Goal: Task Accomplishment & Management: Manage account settings

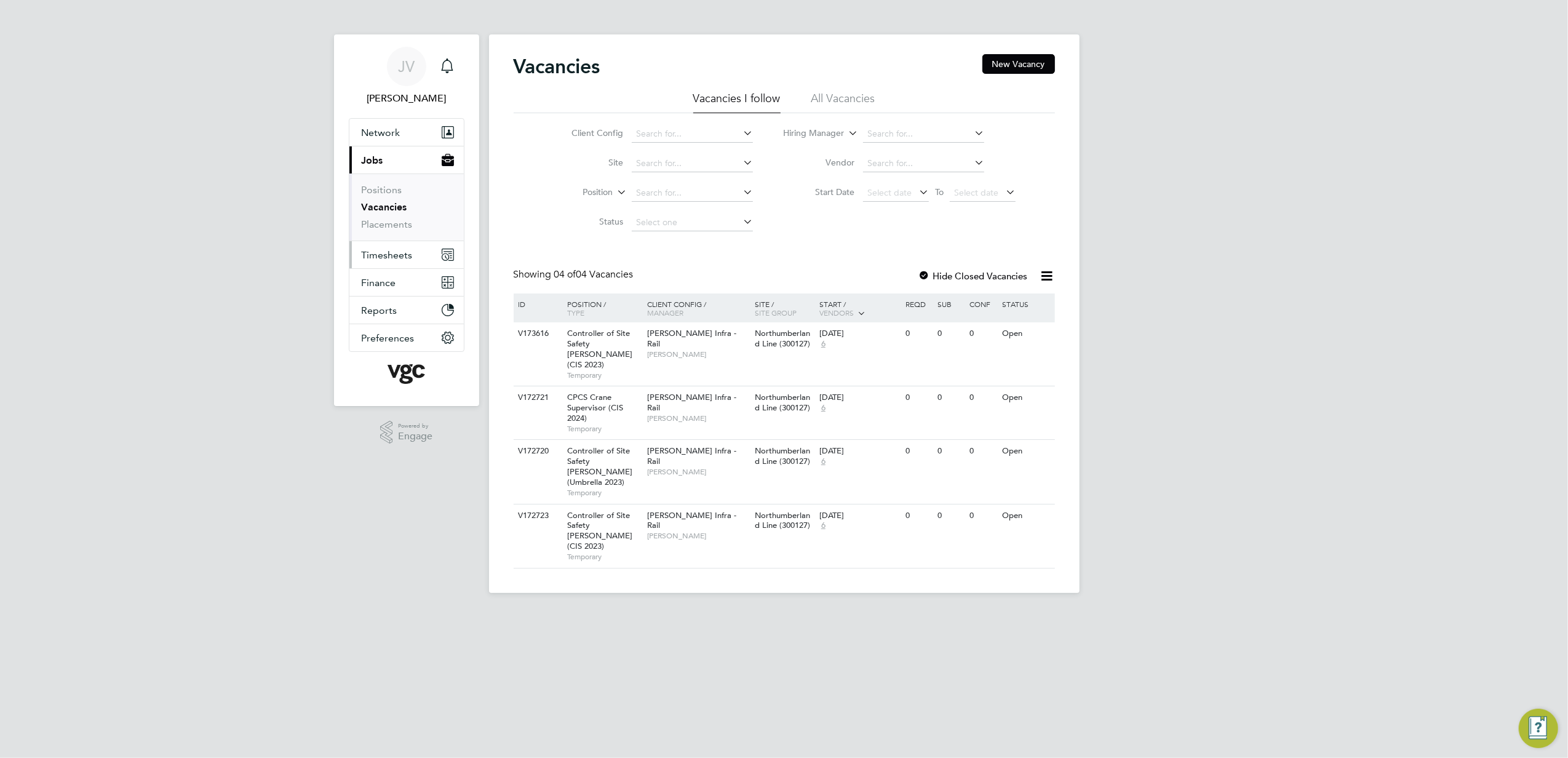
click at [400, 246] on button "Timesheets" at bounding box center [407, 255] width 115 height 27
click at [406, 213] on link "Timesheets" at bounding box center [387, 217] width 51 height 12
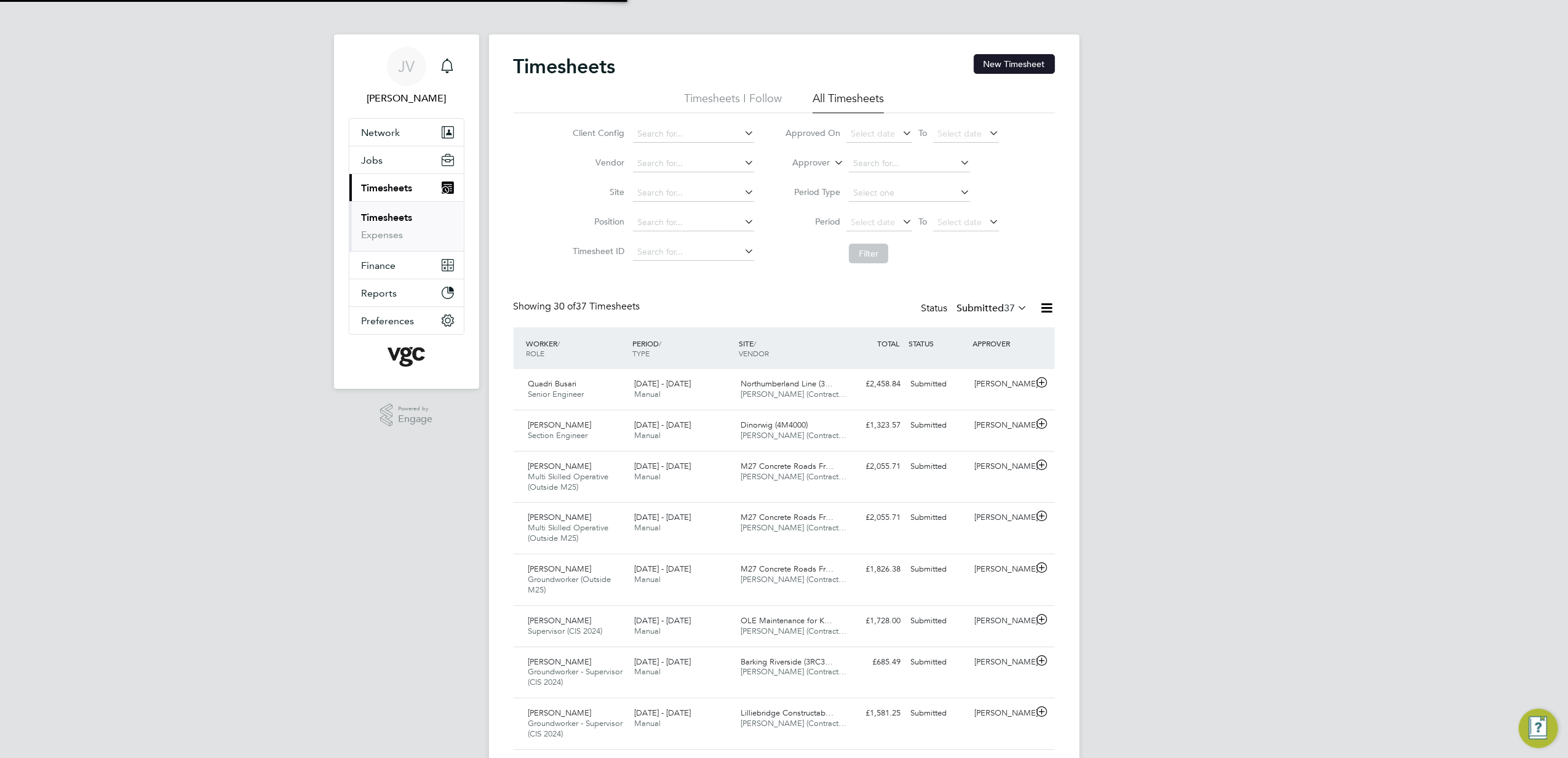
click at [1034, 67] on button "New Timesheet" at bounding box center [1014, 64] width 81 height 20
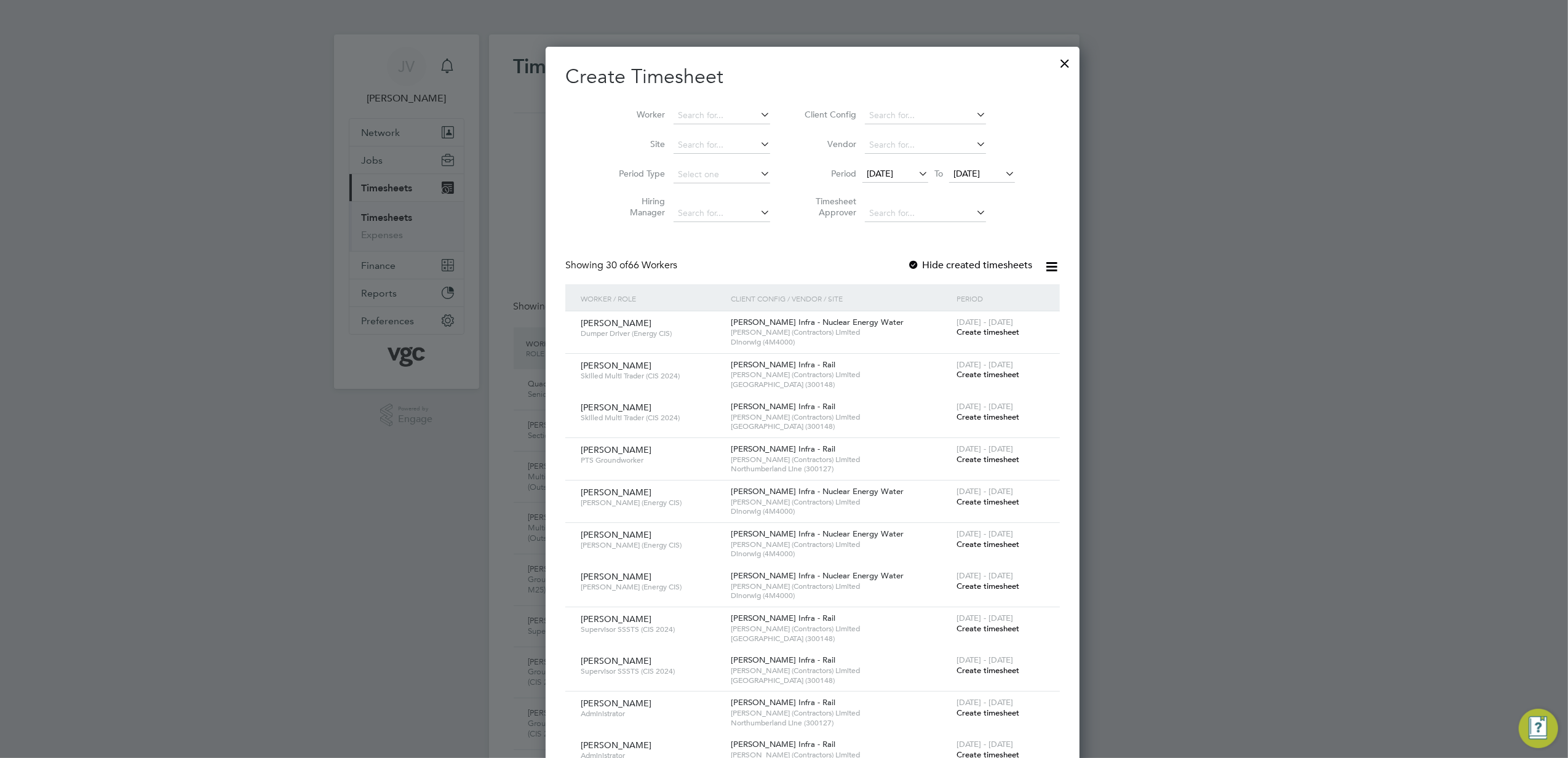
click at [866, 176] on span "[DATE]" at bounding box center [879, 173] width 26 height 11
click at [971, 294] on span "16" at bounding box center [971, 286] width 23 height 23
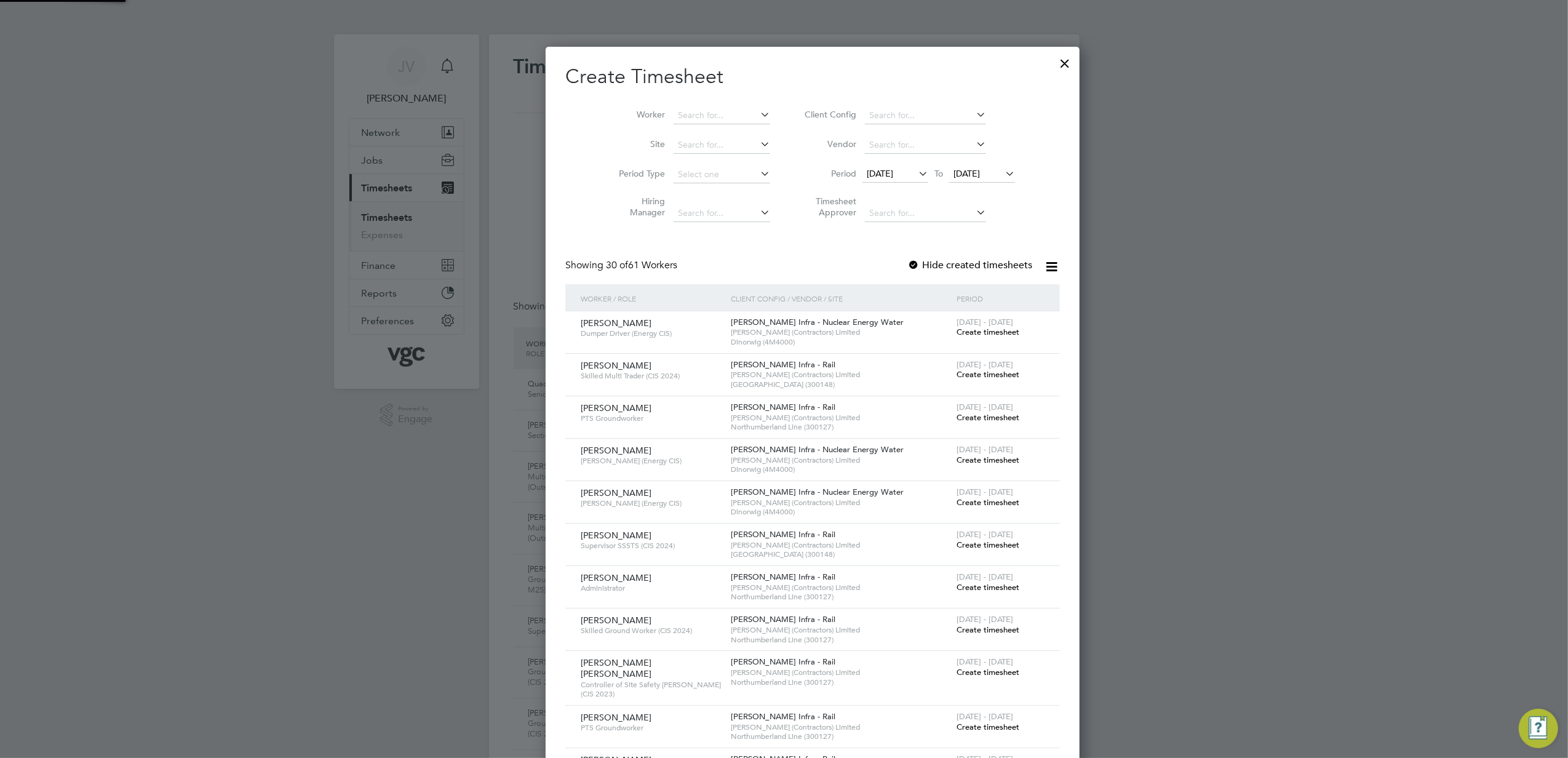
click at [956, 178] on span "[DATE]" at bounding box center [982, 174] width 66 height 16
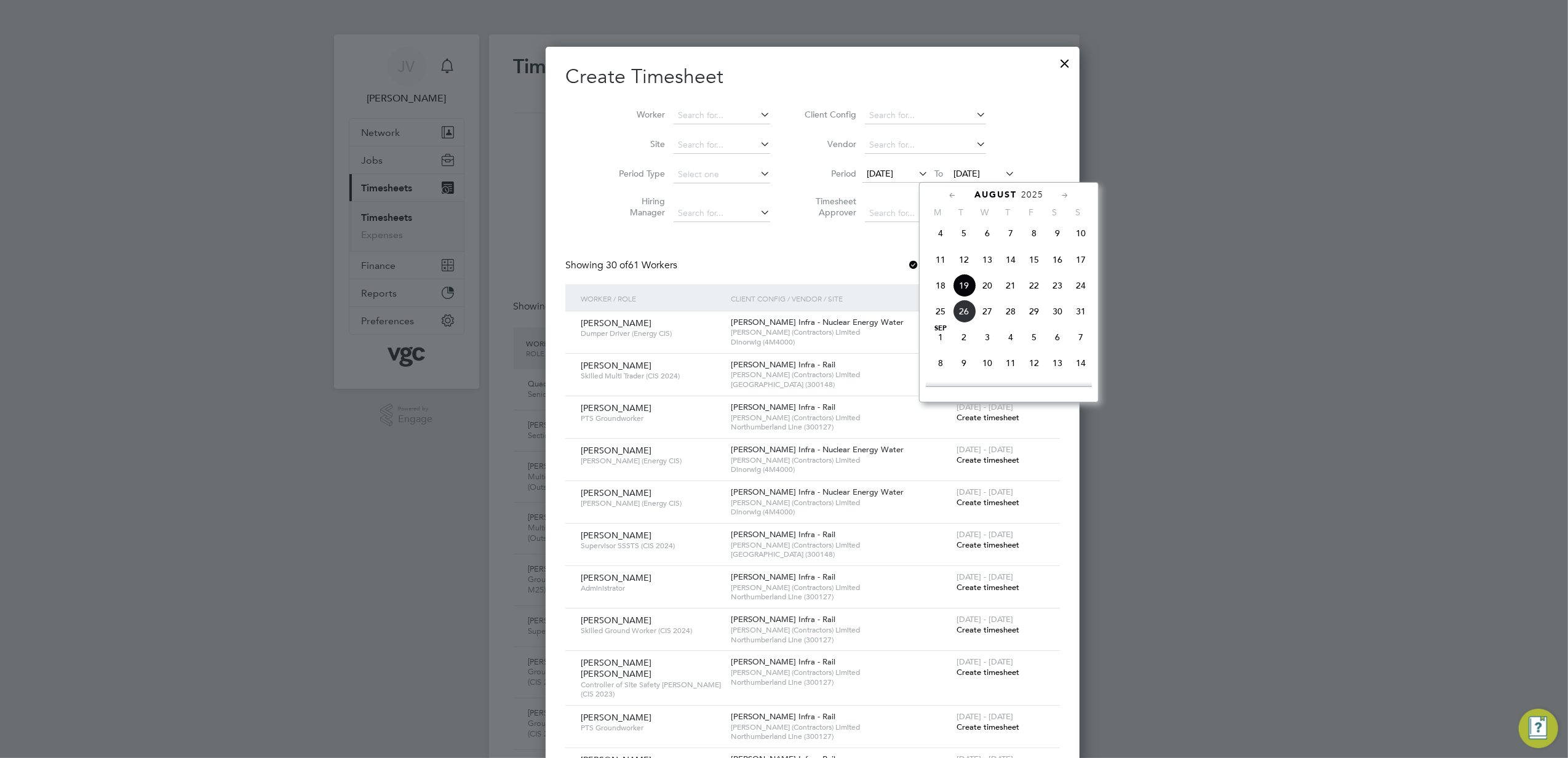
click at [1038, 289] on span "22" at bounding box center [1034, 285] width 23 height 23
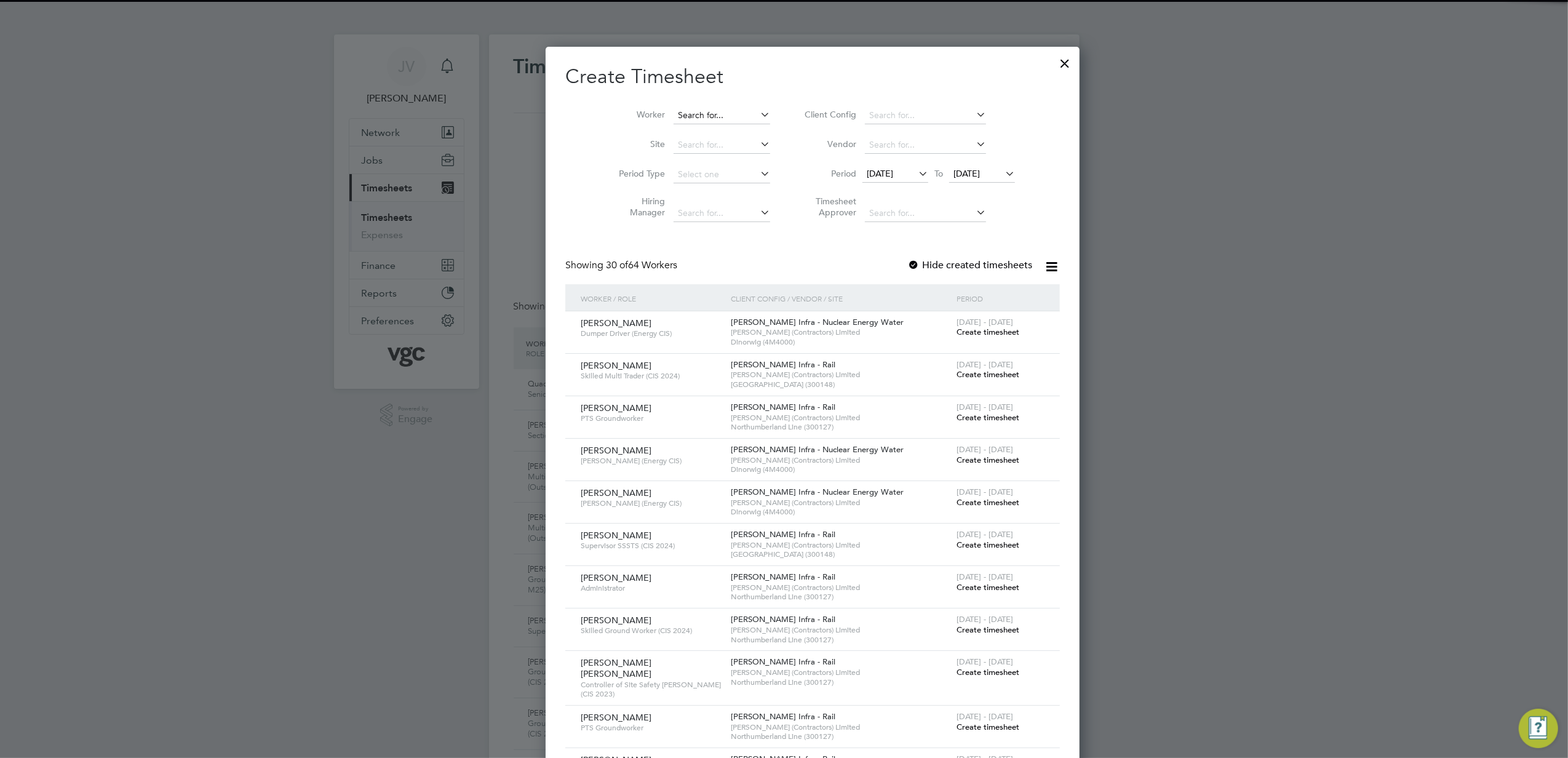
click at [685, 115] on input at bounding box center [722, 115] width 96 height 17
click at [692, 134] on li "[PERSON_NAME]" at bounding box center [720, 132] width 152 height 16
type input "[PERSON_NAME]"
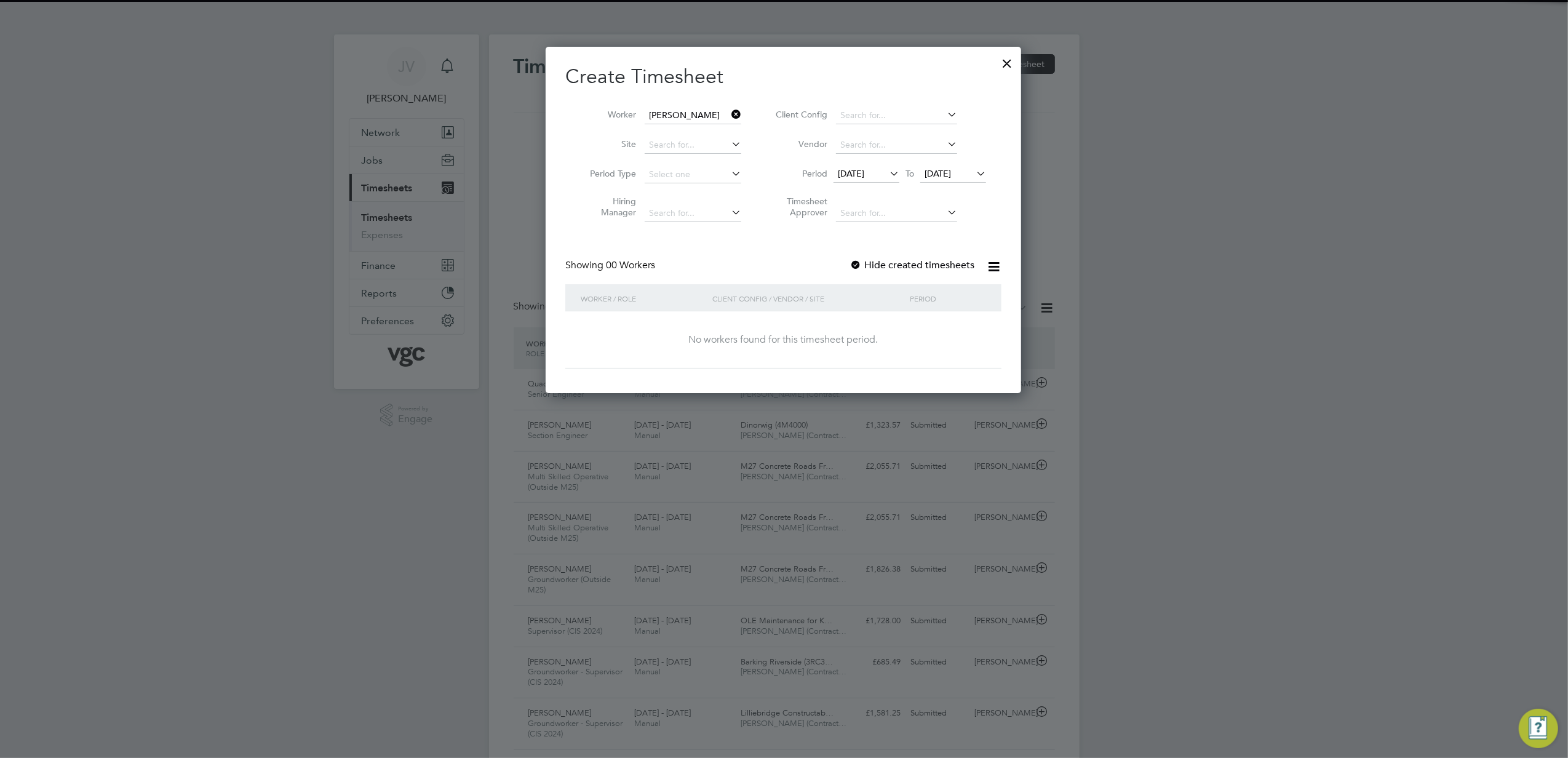
click at [898, 252] on div "Create Timesheet Worker [PERSON_NAME] Site Period Type Hiring Manager Client Co…" at bounding box center [784, 216] width 436 height 304
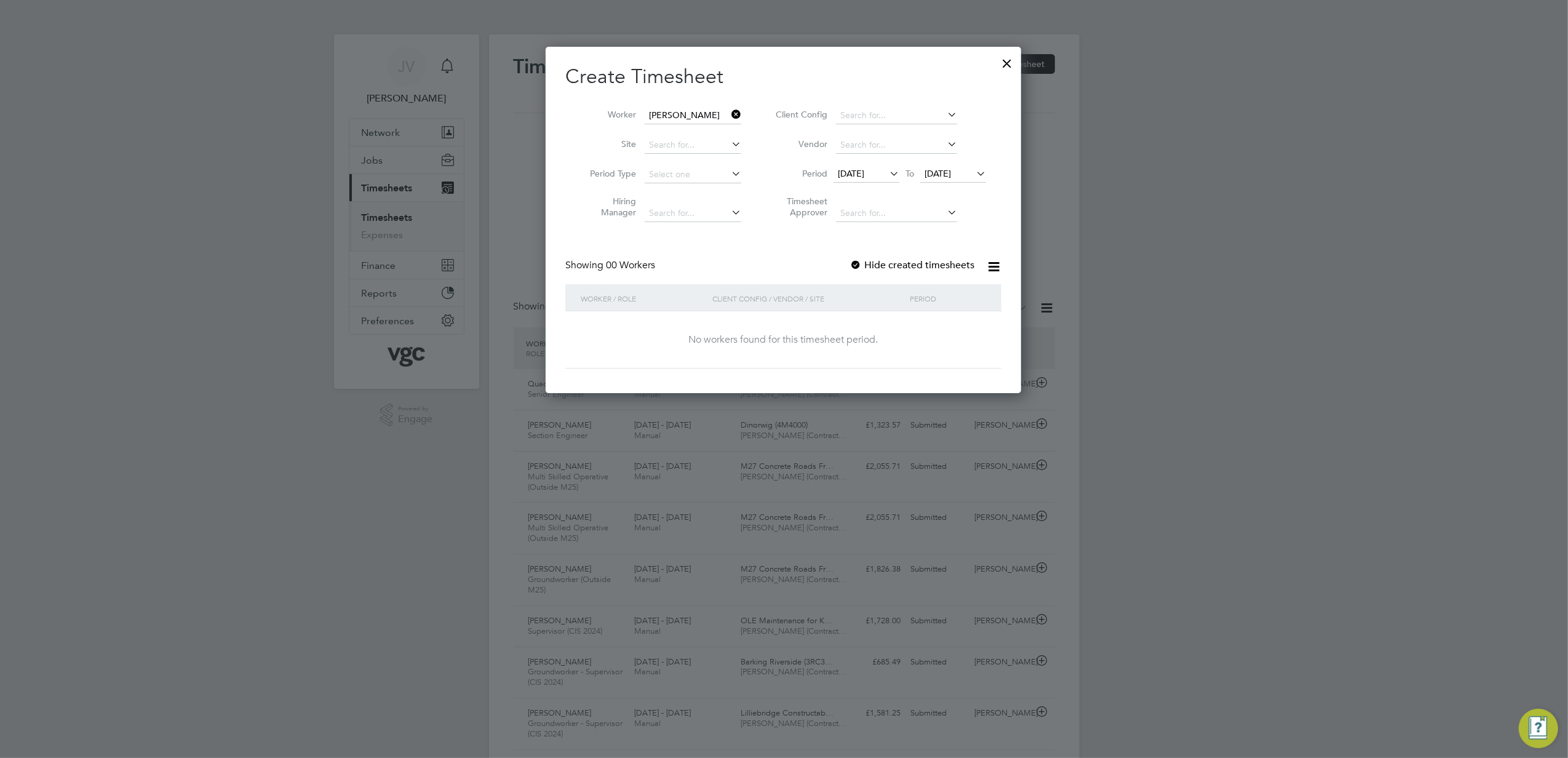
click at [893, 264] on label "Hide created timesheets" at bounding box center [912, 265] width 125 height 12
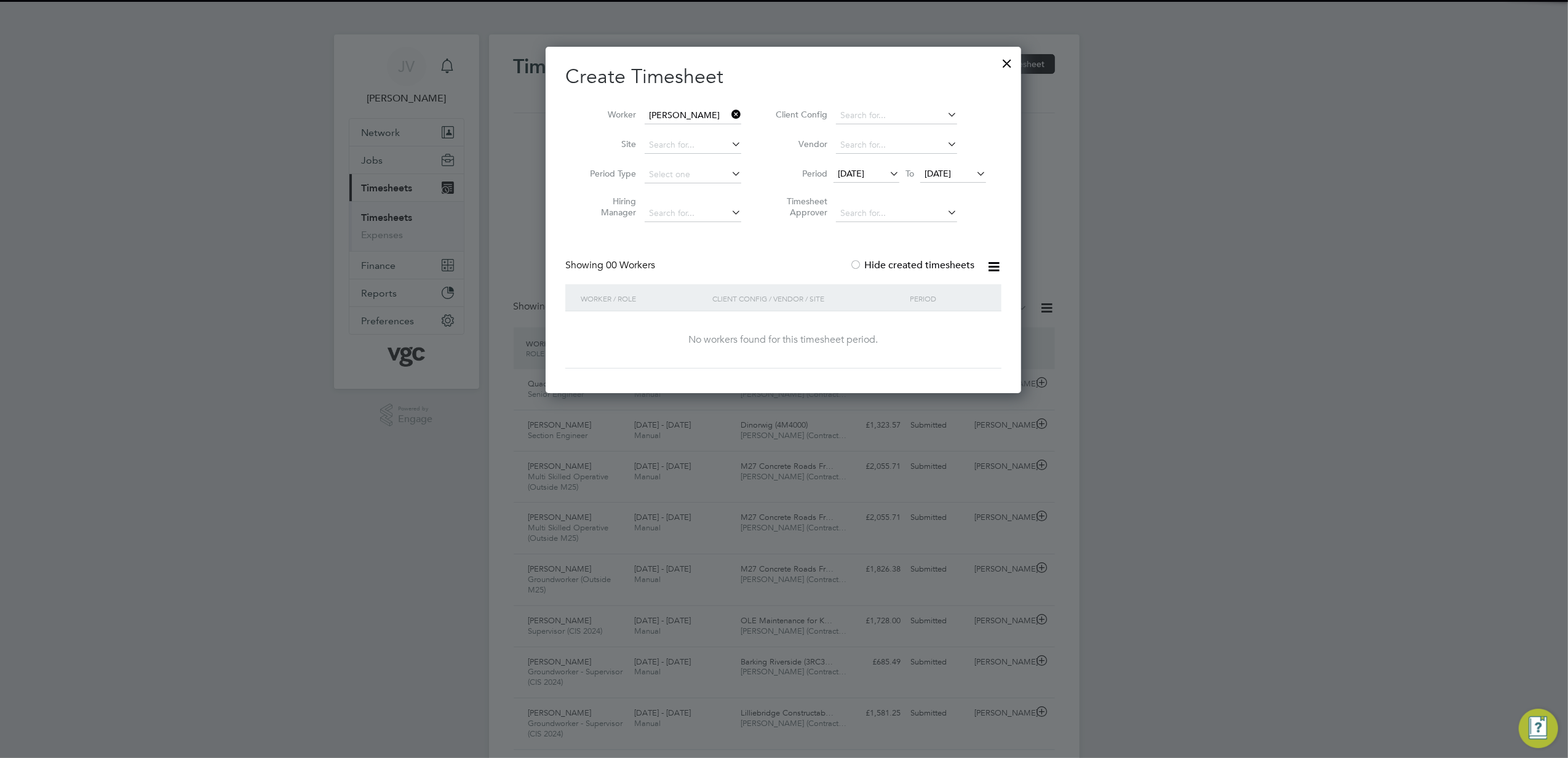
click at [862, 262] on div at bounding box center [855, 265] width 12 height 12
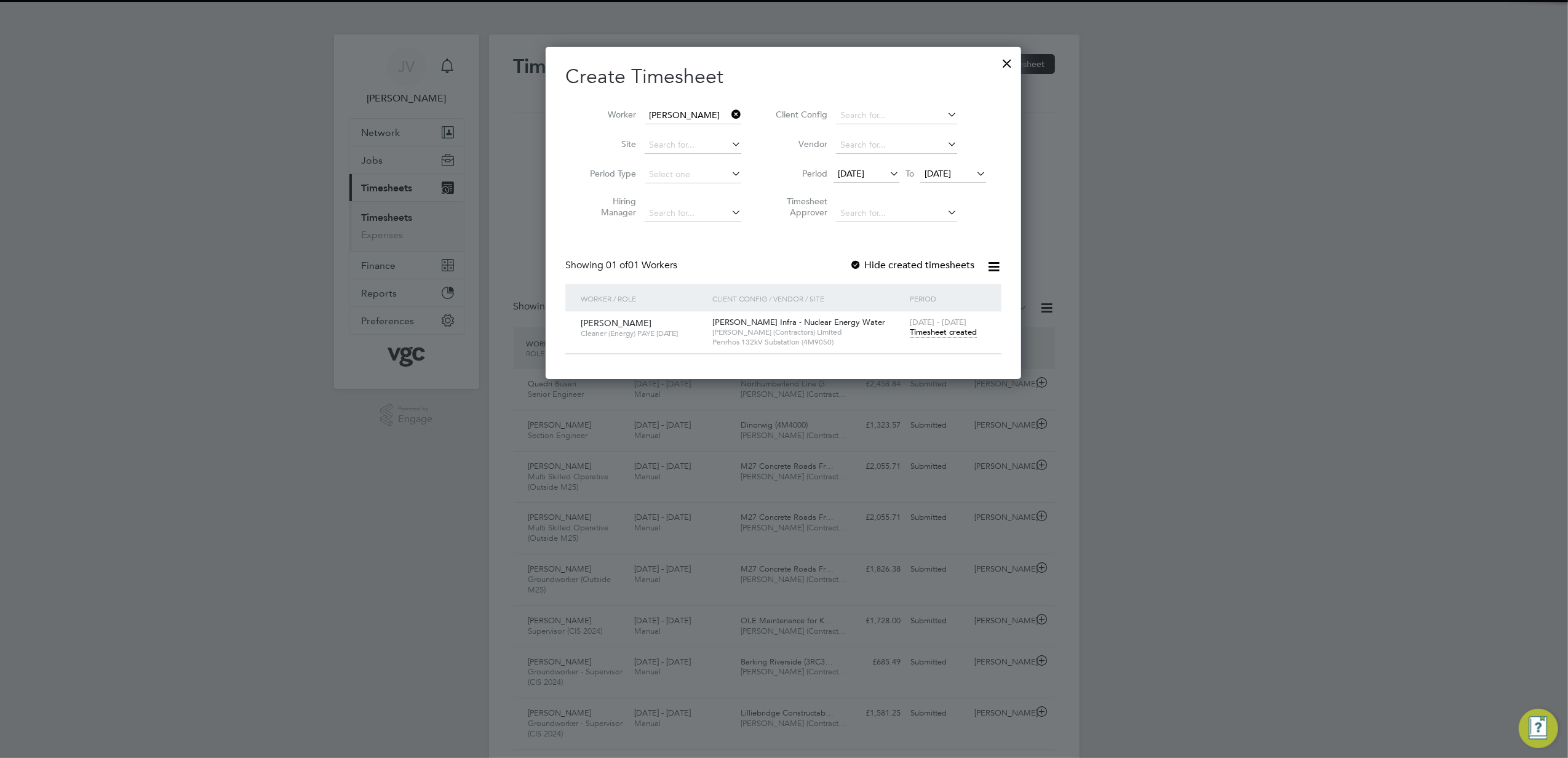
click at [925, 327] on span "Timesheet created" at bounding box center [943, 332] width 67 height 11
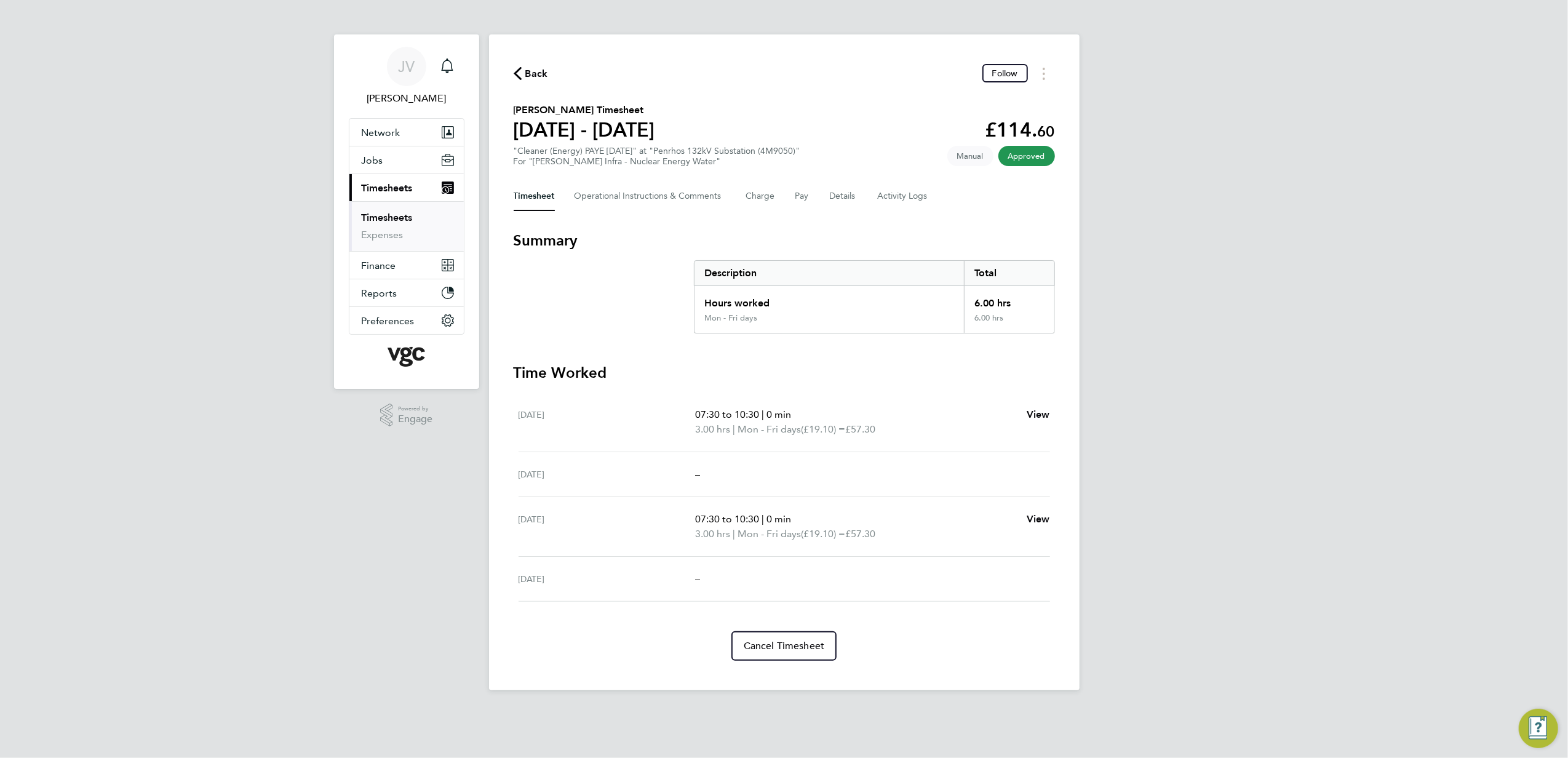
click at [517, 67] on icon "button" at bounding box center [517, 74] width 8 height 13
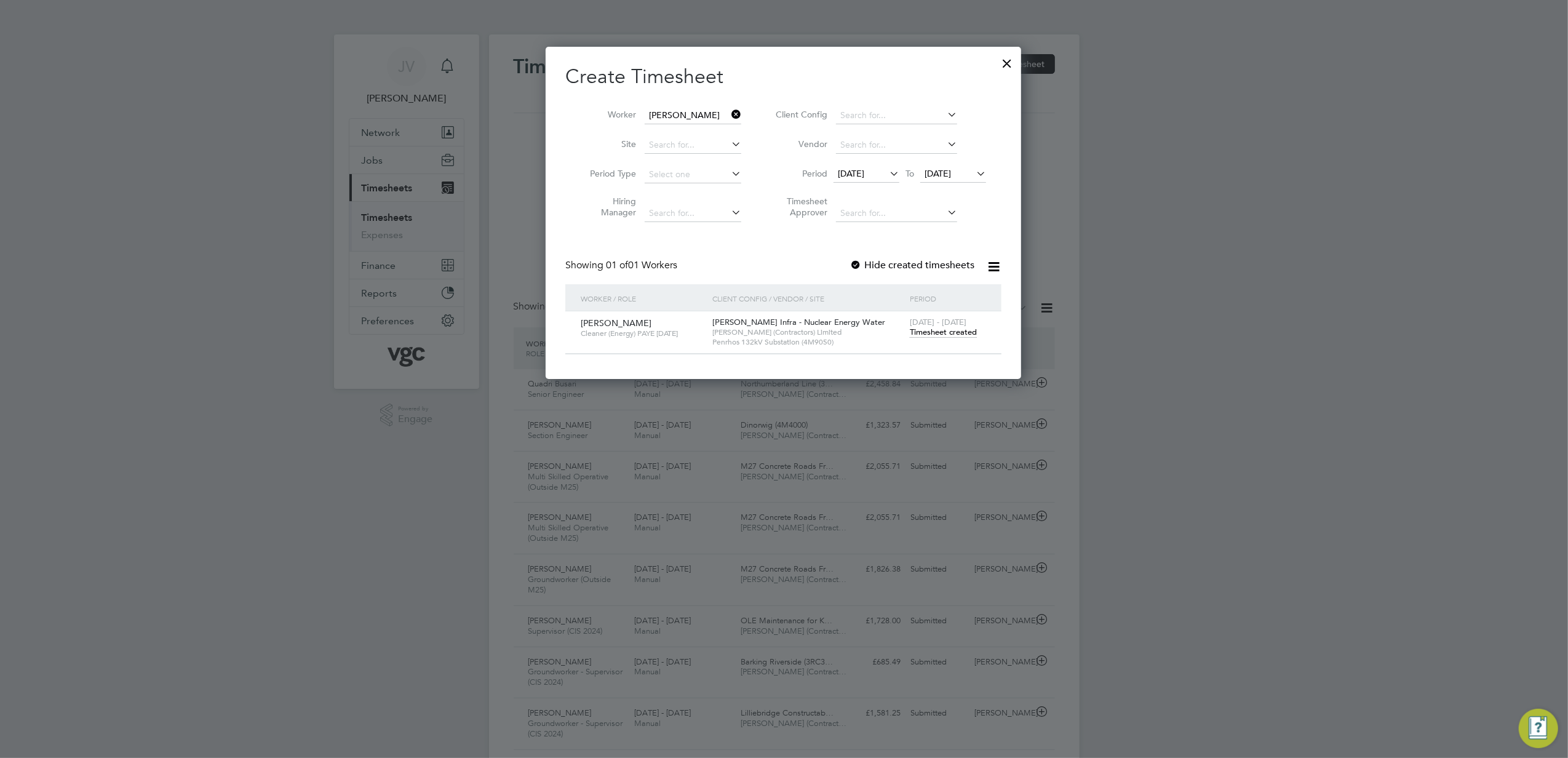
click at [729, 114] on icon at bounding box center [729, 114] width 0 height 17
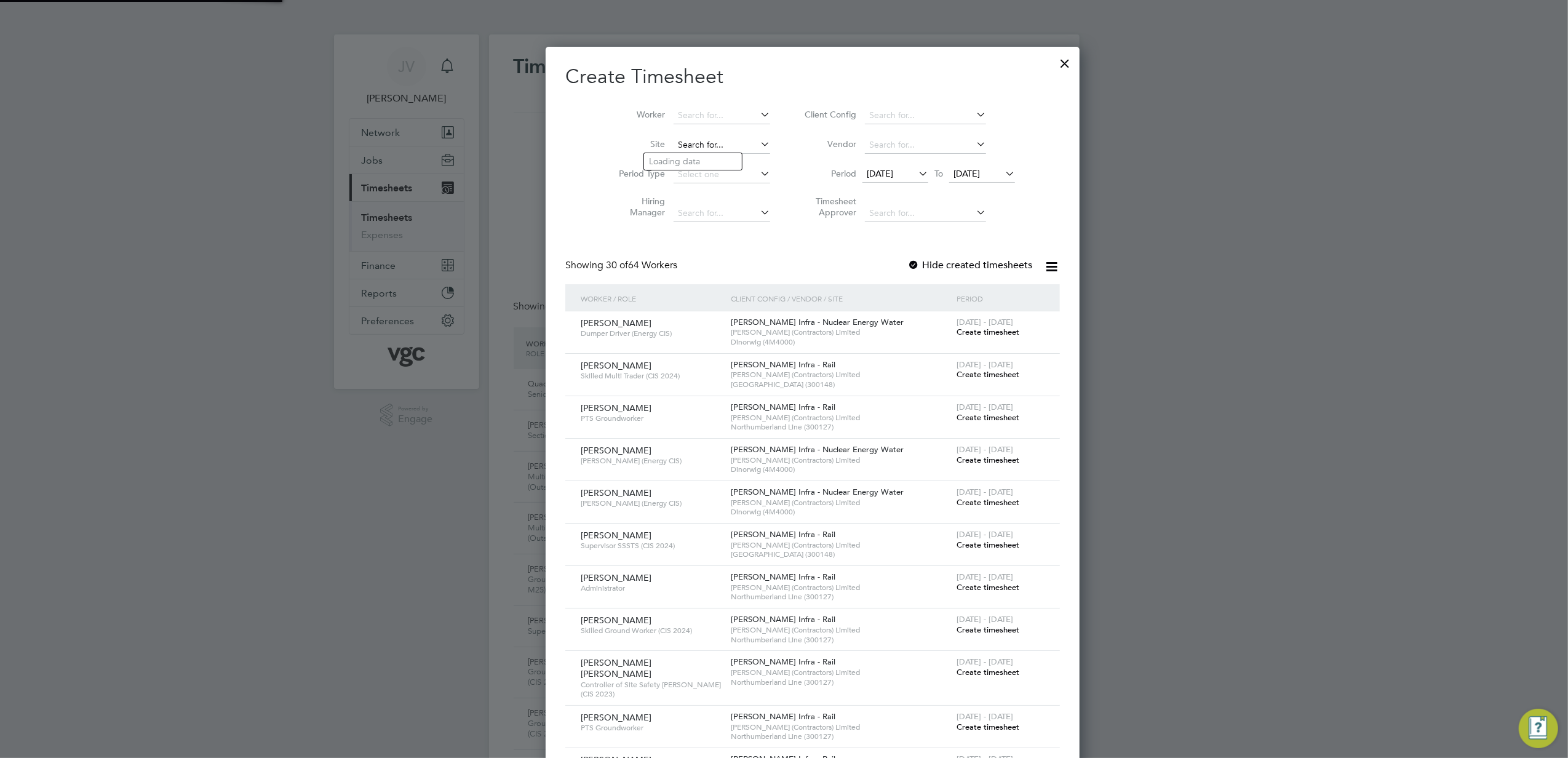
click at [725, 145] on input at bounding box center [722, 145] width 96 height 17
click at [684, 156] on li "Dino rwig (4M4000)" at bounding box center [693, 161] width 98 height 16
type input "Dinorwig (4M4000)"
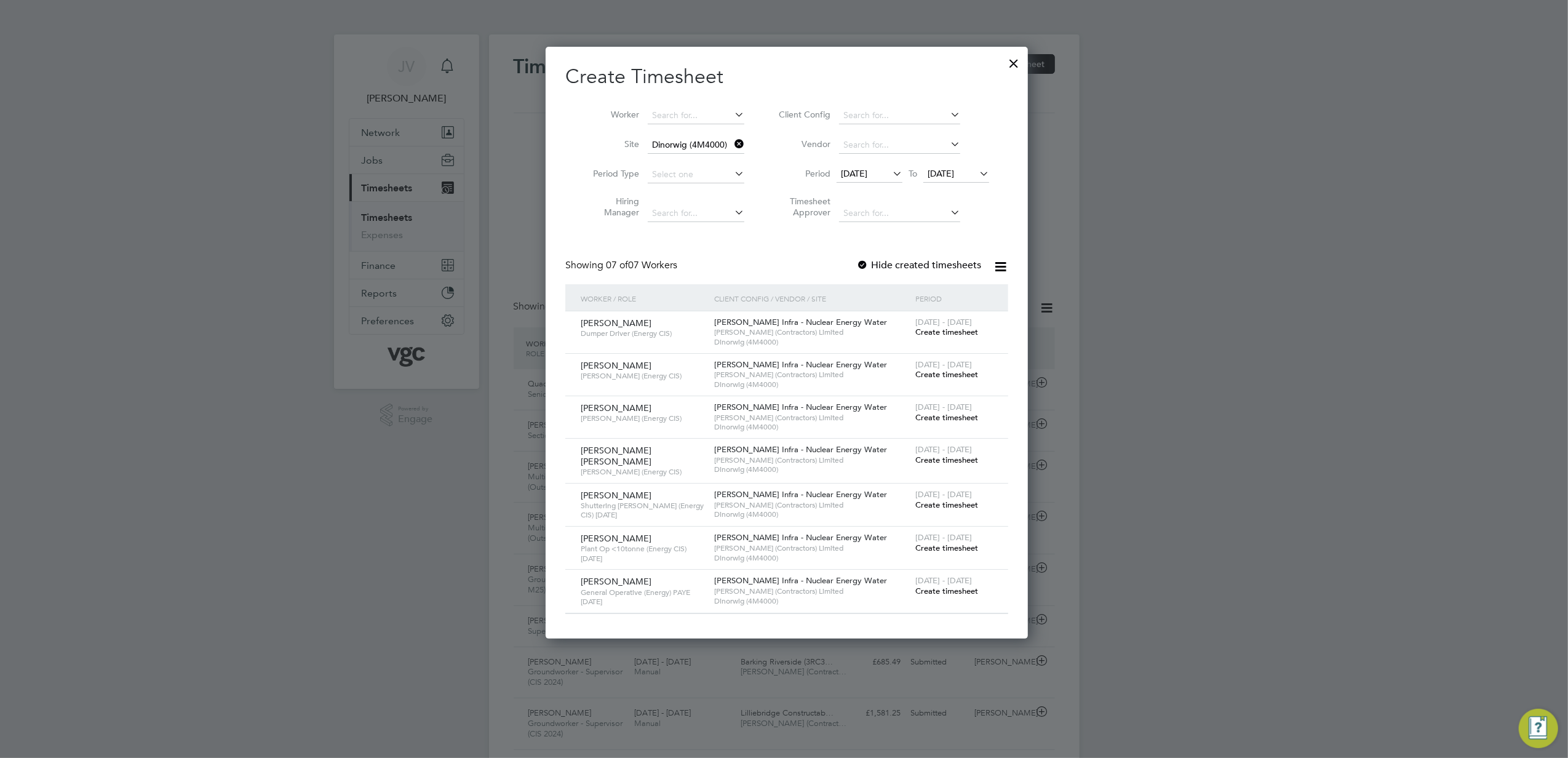
click at [874, 264] on label "Hide created timesheets" at bounding box center [919, 265] width 125 height 12
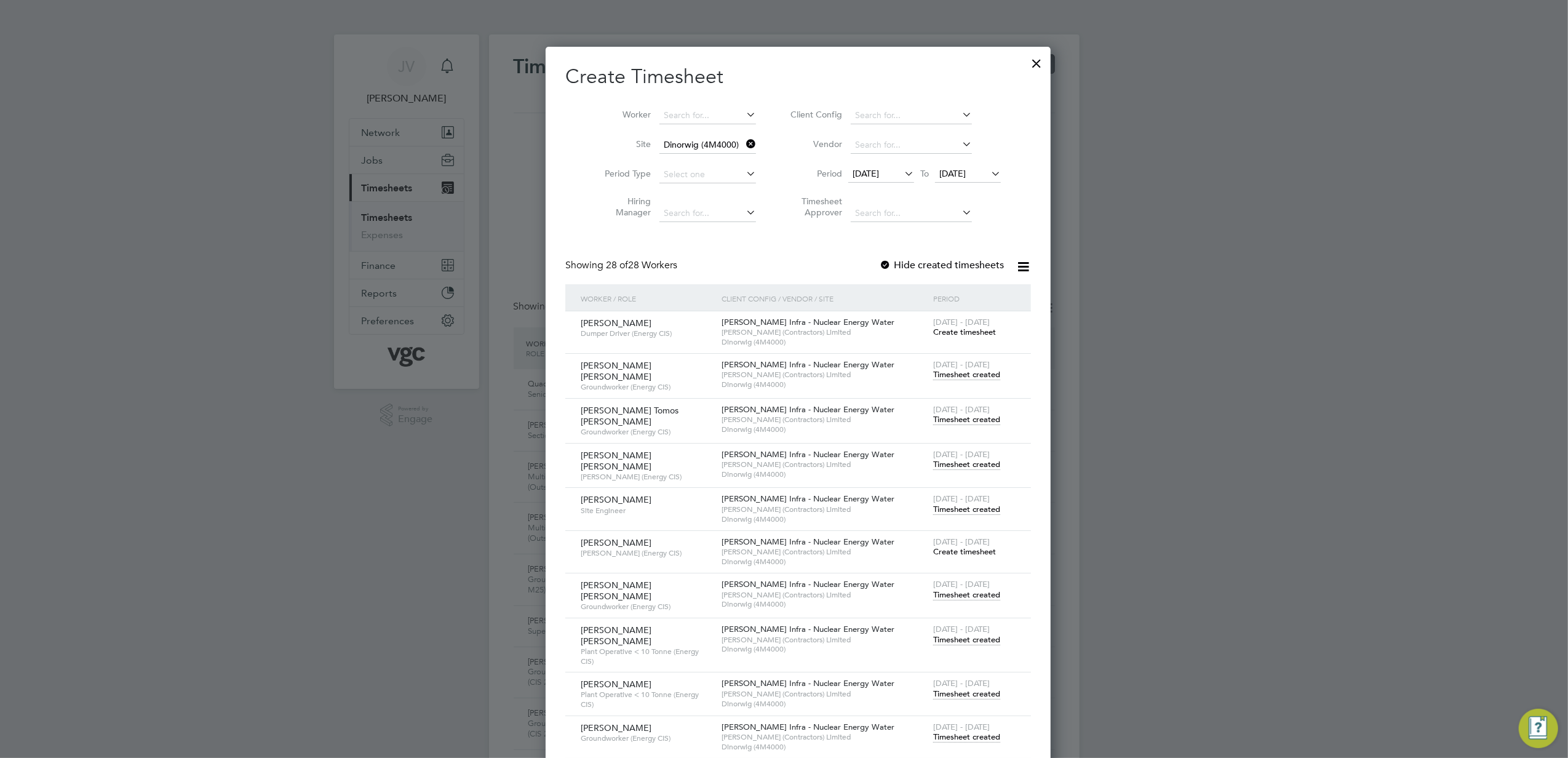
click at [945, 374] on span "Timesheet created" at bounding box center [966, 374] width 67 height 11
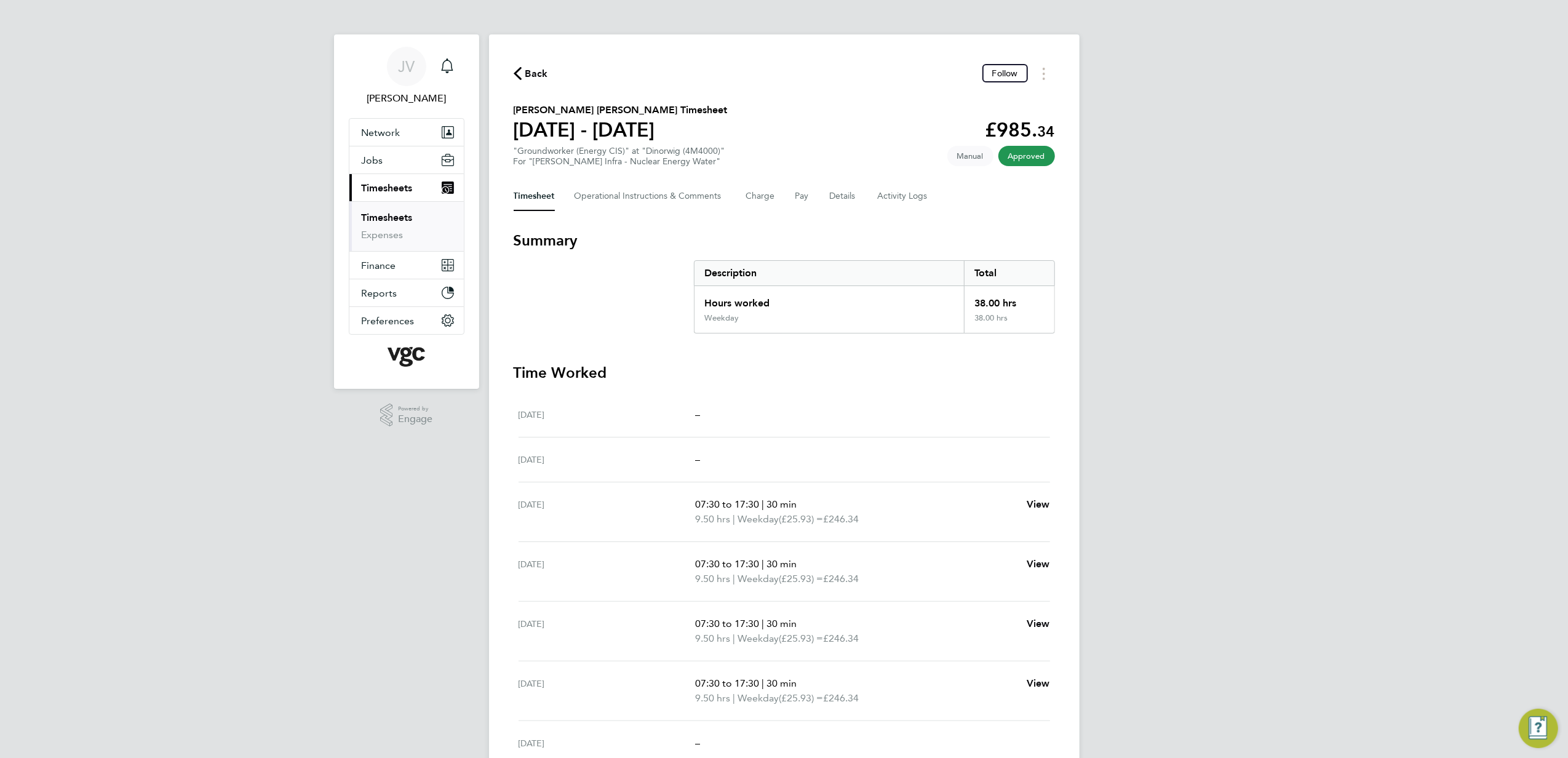
click at [527, 74] on span "Back" at bounding box center [537, 74] width 23 height 15
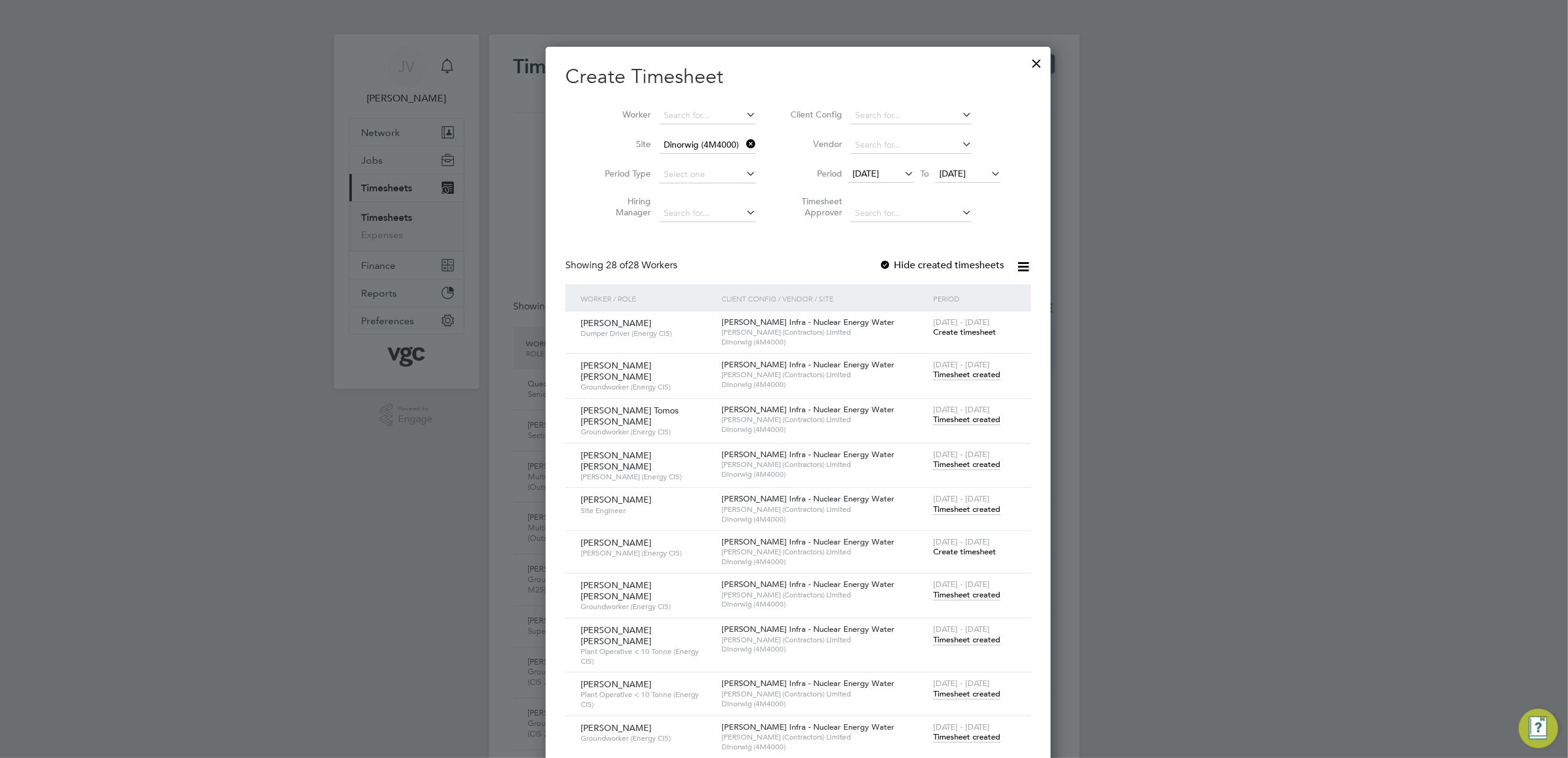
click at [1267, 379] on div at bounding box center [784, 379] width 1568 height 758
click at [1026, 67] on div at bounding box center [1036, 60] width 22 height 22
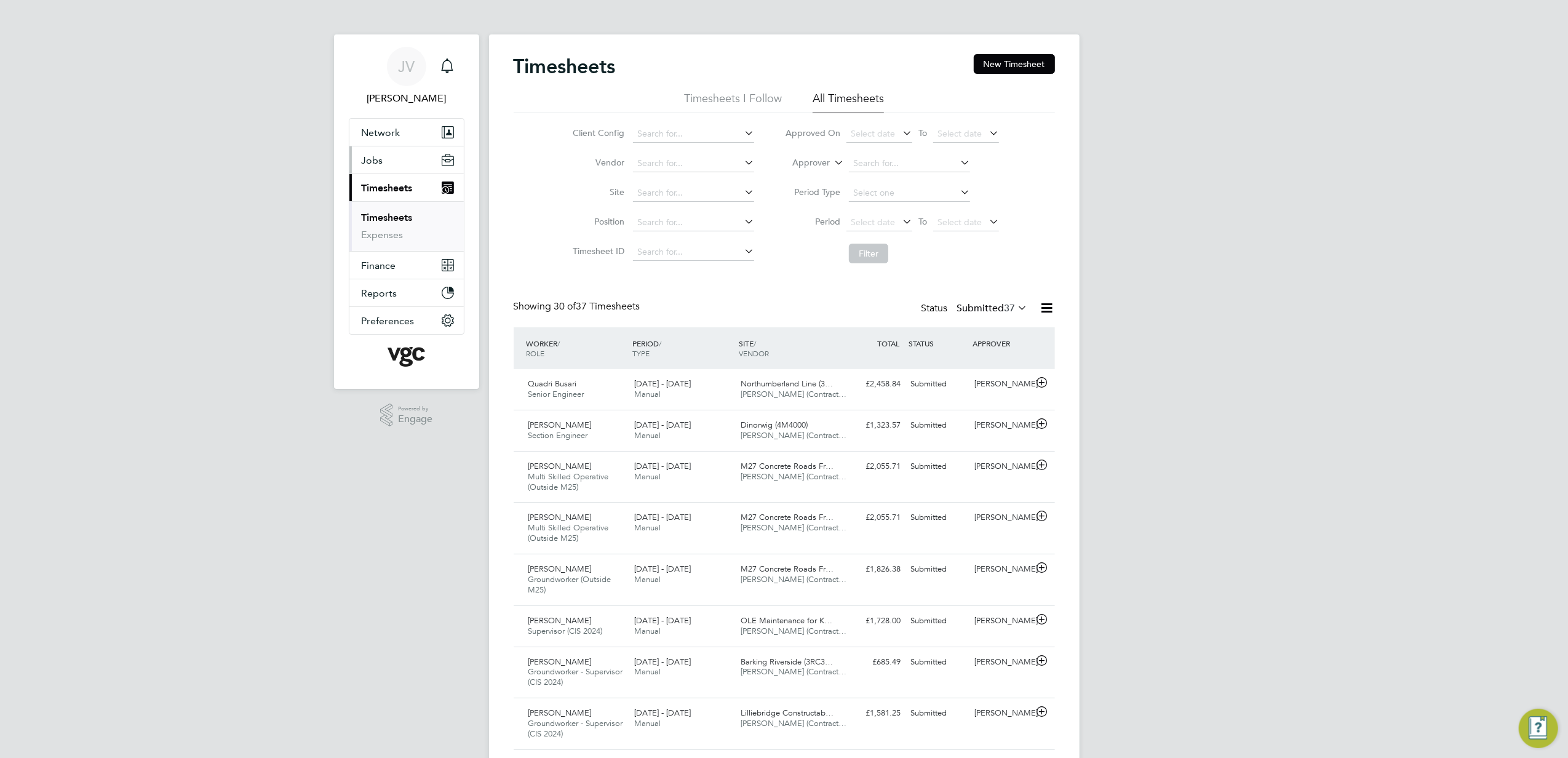
click at [389, 170] on button "Jobs" at bounding box center [407, 160] width 115 height 27
click at [389, 218] on li "Vacancies" at bounding box center [408, 209] width 92 height 17
click at [389, 220] on link "Placements" at bounding box center [387, 224] width 51 height 12
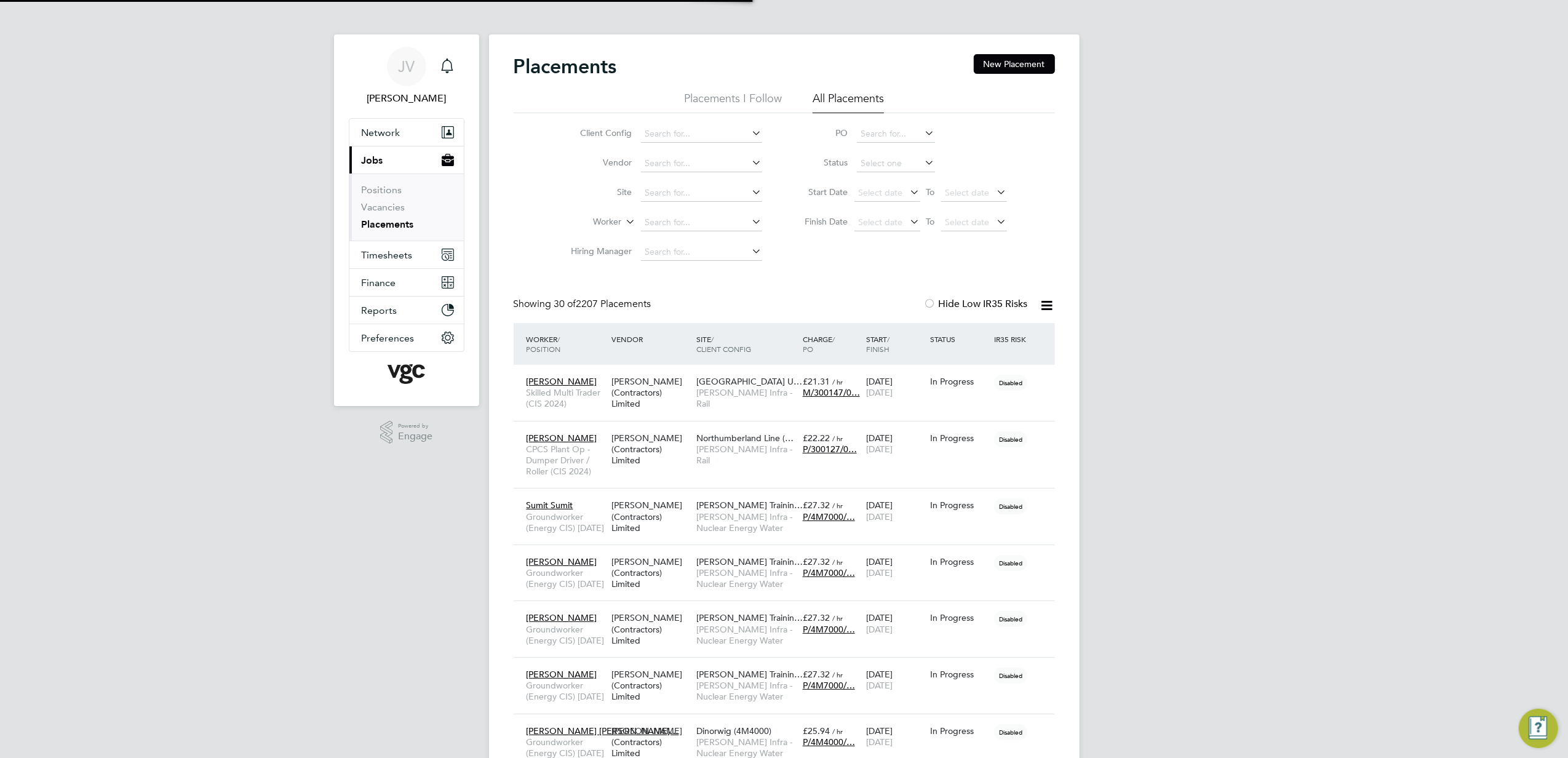
scroll to position [35, 107]
click at [673, 222] on input at bounding box center [702, 222] width 121 height 17
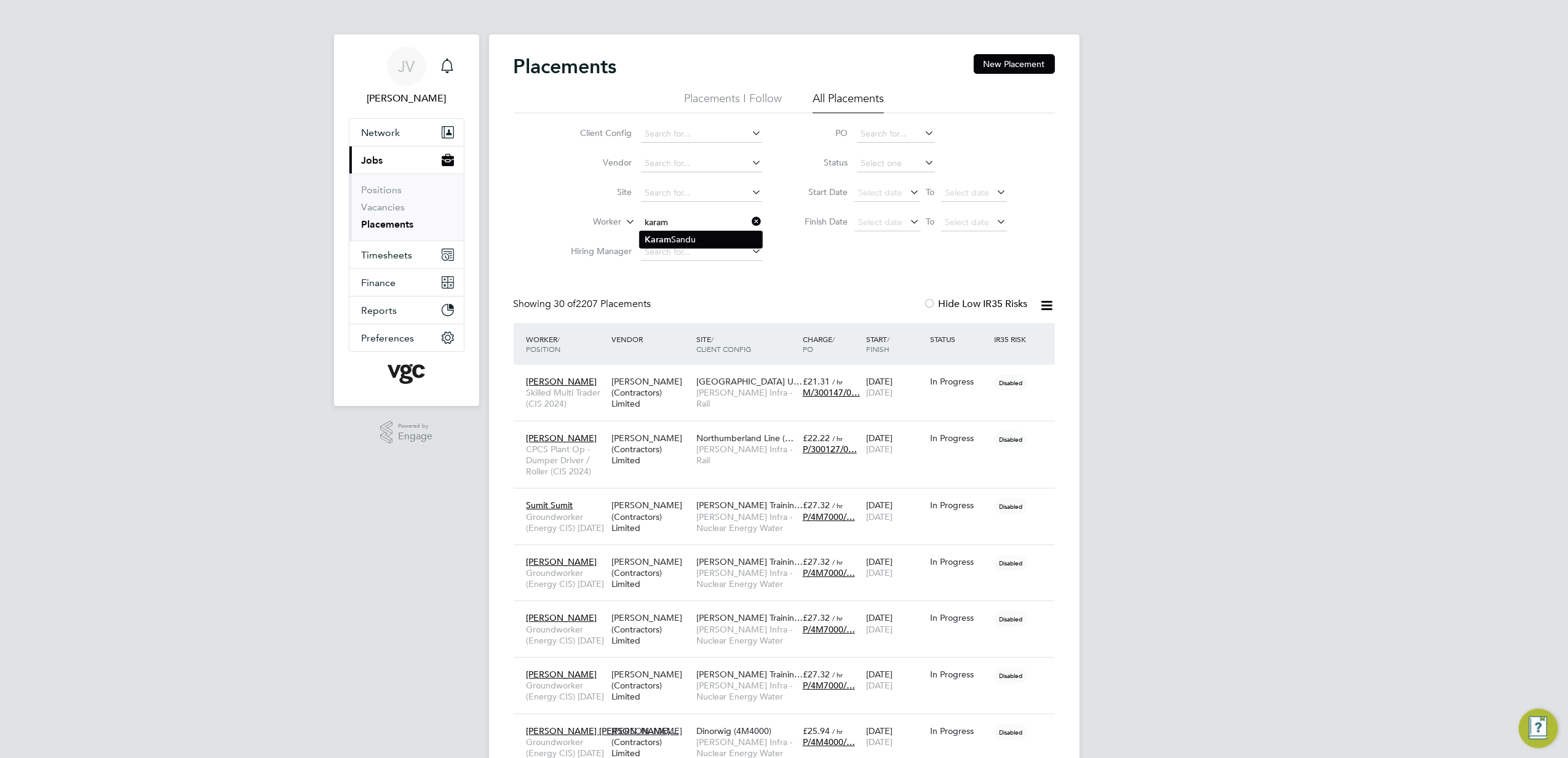
click at [689, 237] on li "[PERSON_NAME]" at bounding box center [701, 239] width 122 height 16
type input "[PERSON_NAME]"
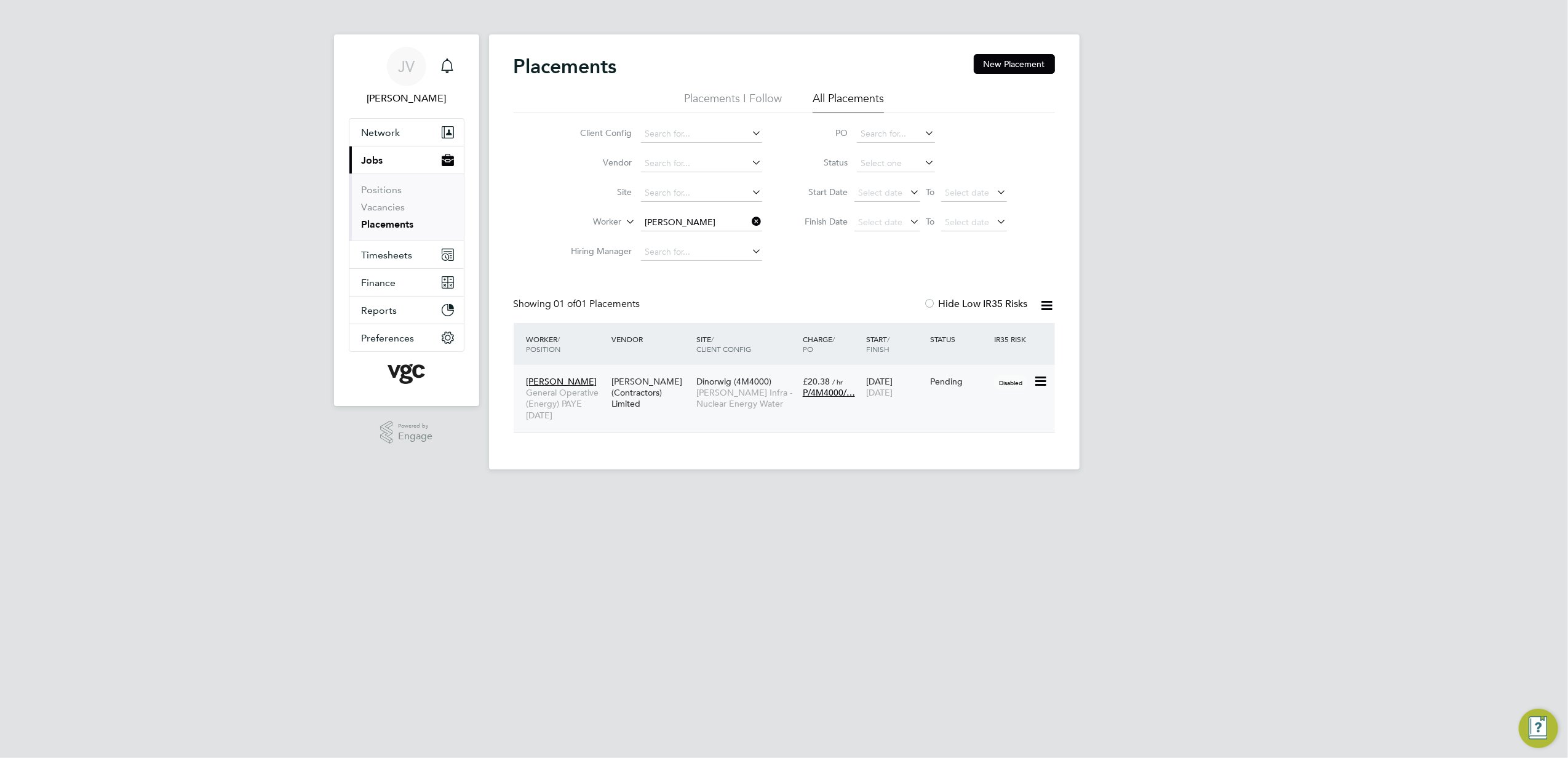
click at [740, 406] on span "[PERSON_NAME] Infra - Nuclear Energy Water" at bounding box center [747, 398] width 101 height 22
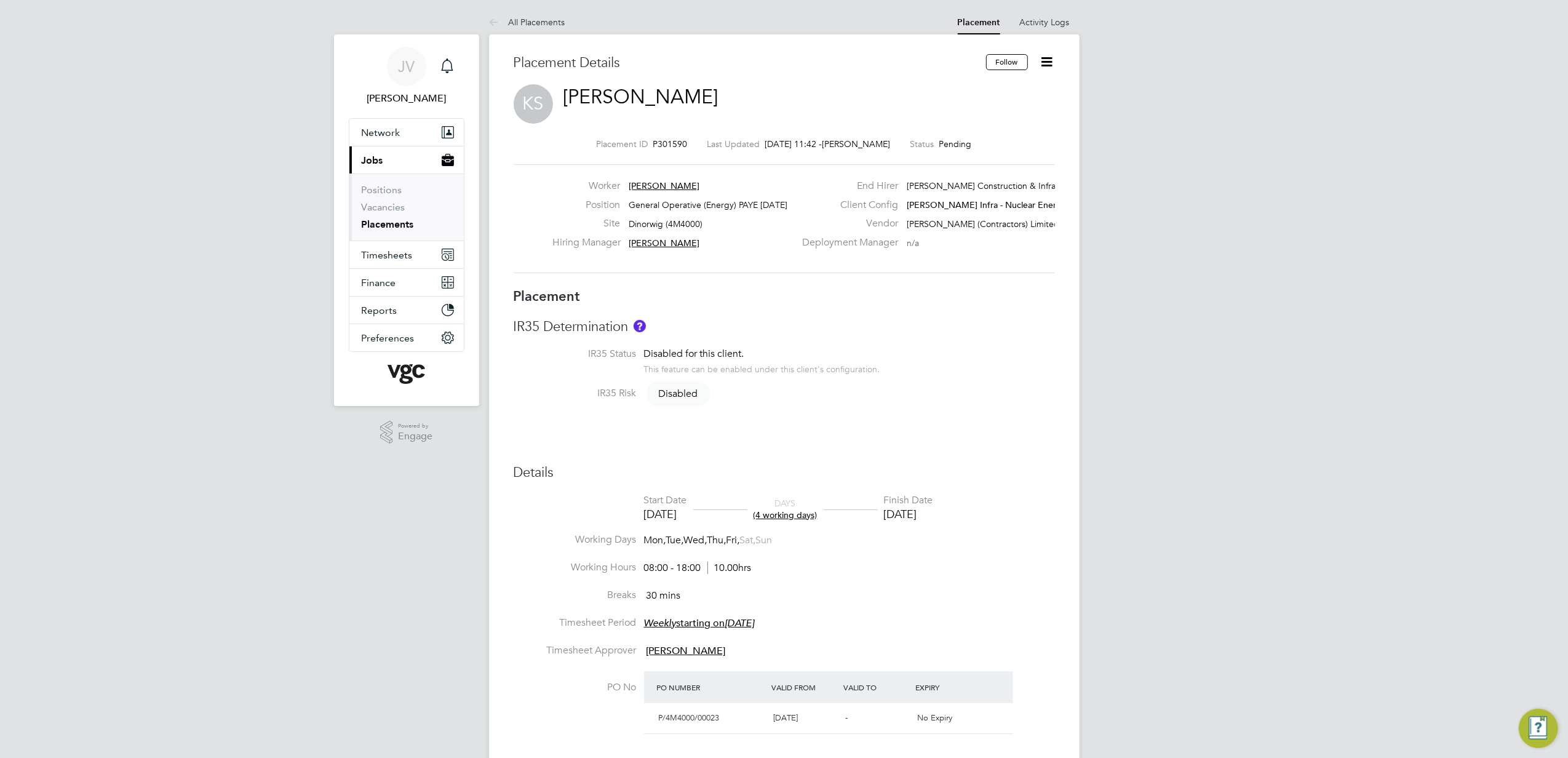
click at [1054, 59] on icon at bounding box center [1048, 62] width 16 height 16
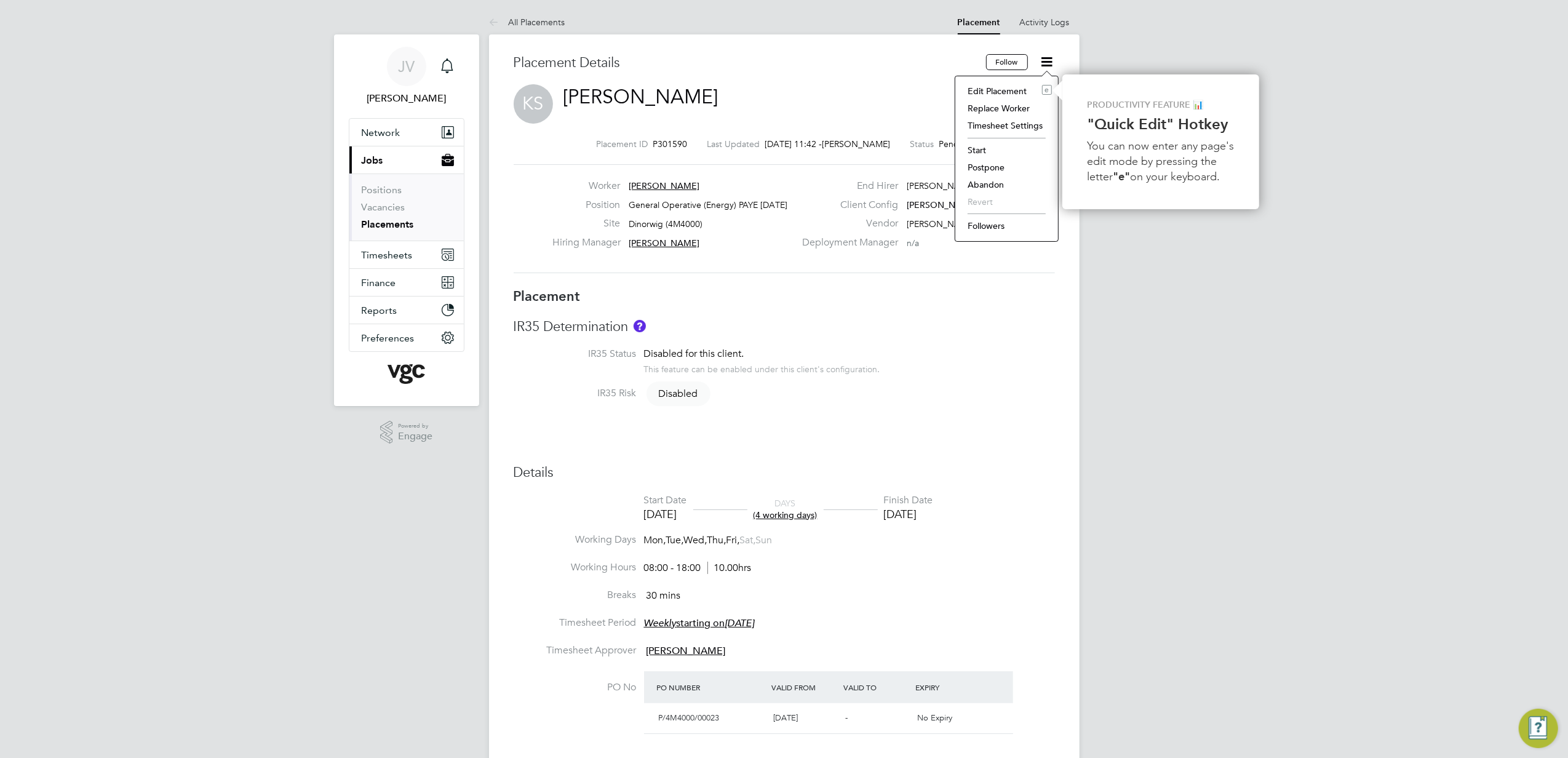
click at [994, 145] on li "Start" at bounding box center [1007, 150] width 91 height 17
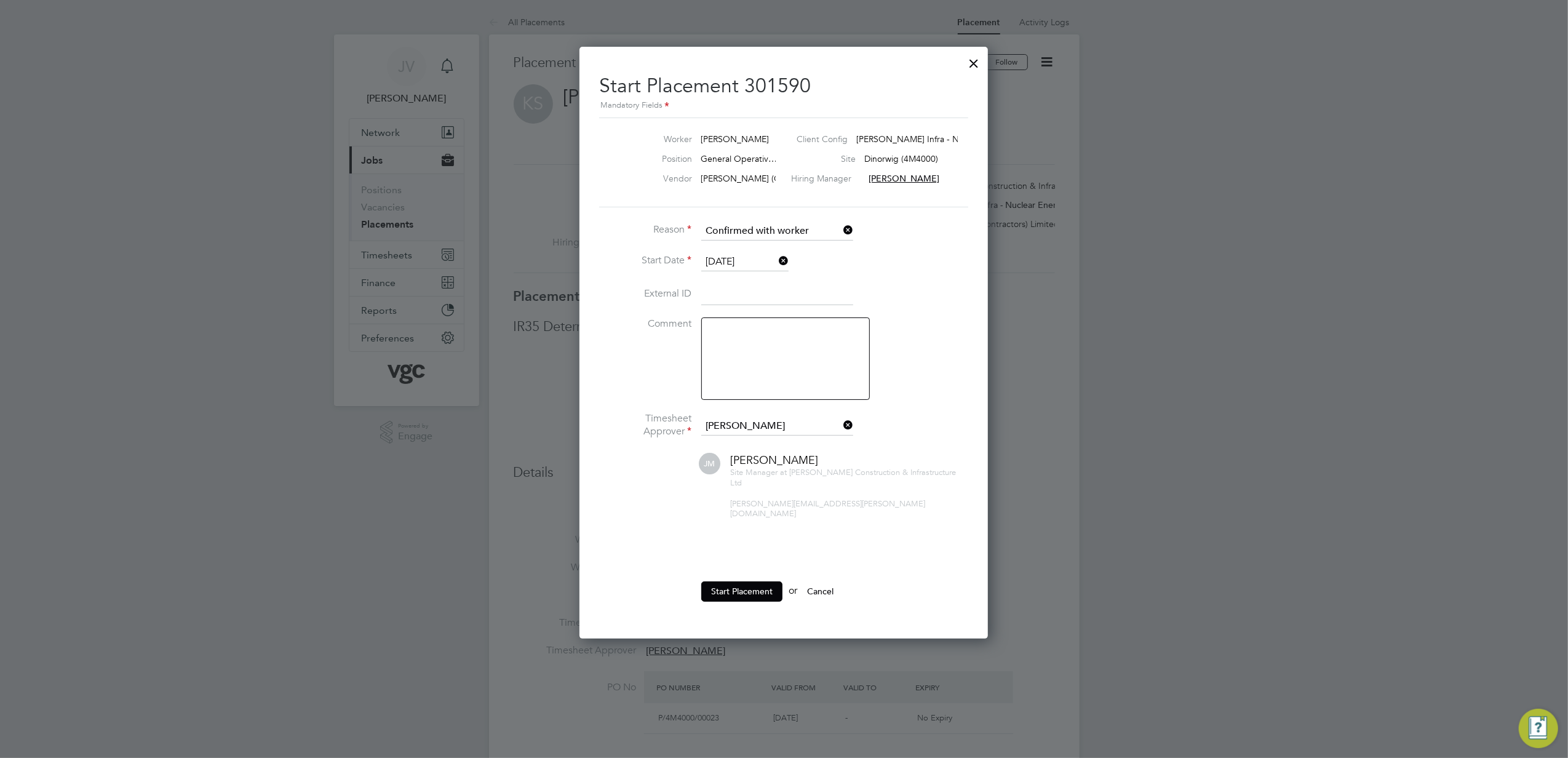
click at [726, 294] on input at bounding box center [777, 294] width 152 height 22
paste input "91987"
type input "91987"
click at [758, 581] on button "Start Placement" at bounding box center [742, 591] width 81 height 20
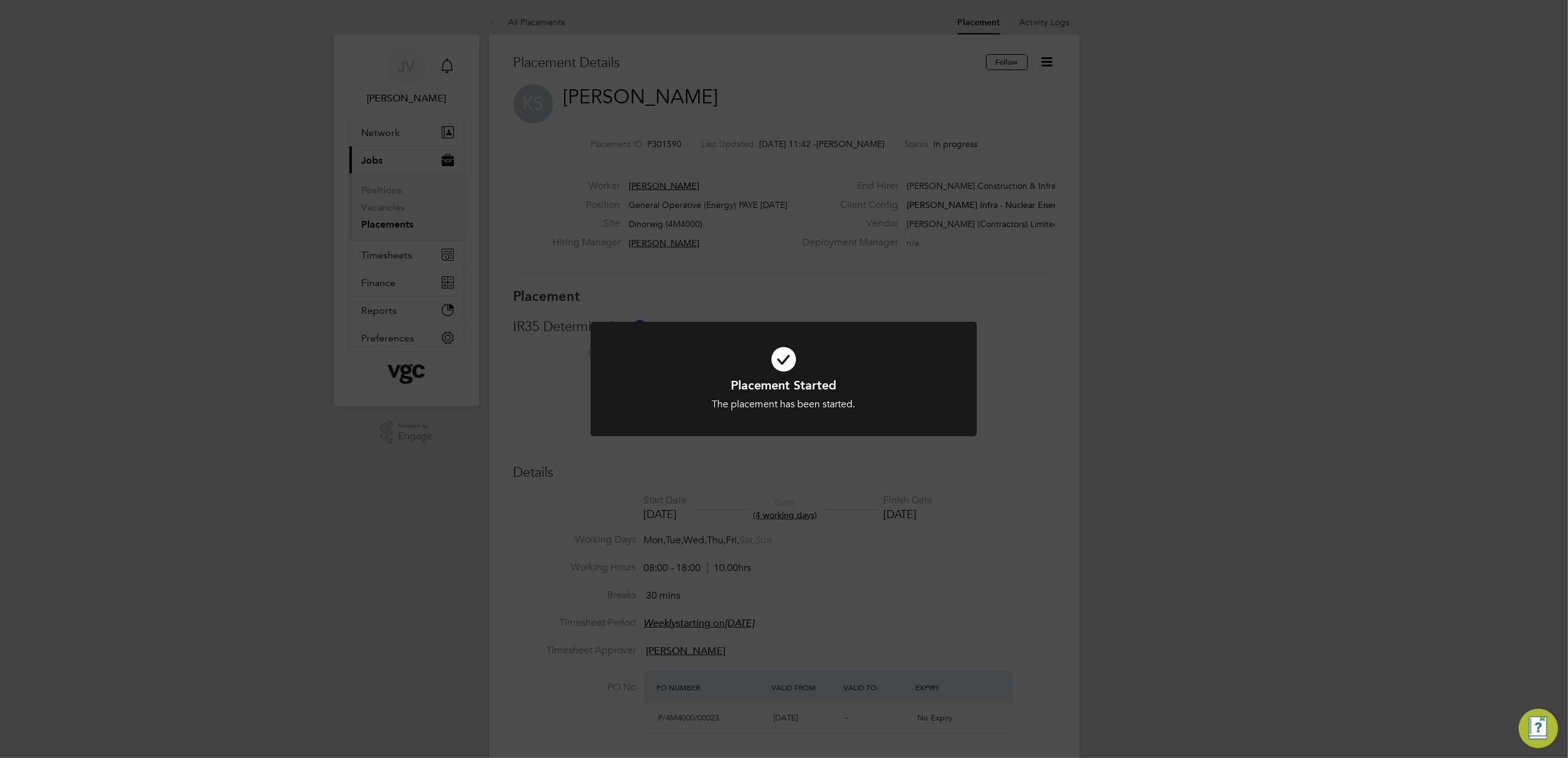
click at [1179, 369] on div "Placement Started The placement has been started. Cancel Okay" at bounding box center [784, 379] width 1568 height 758
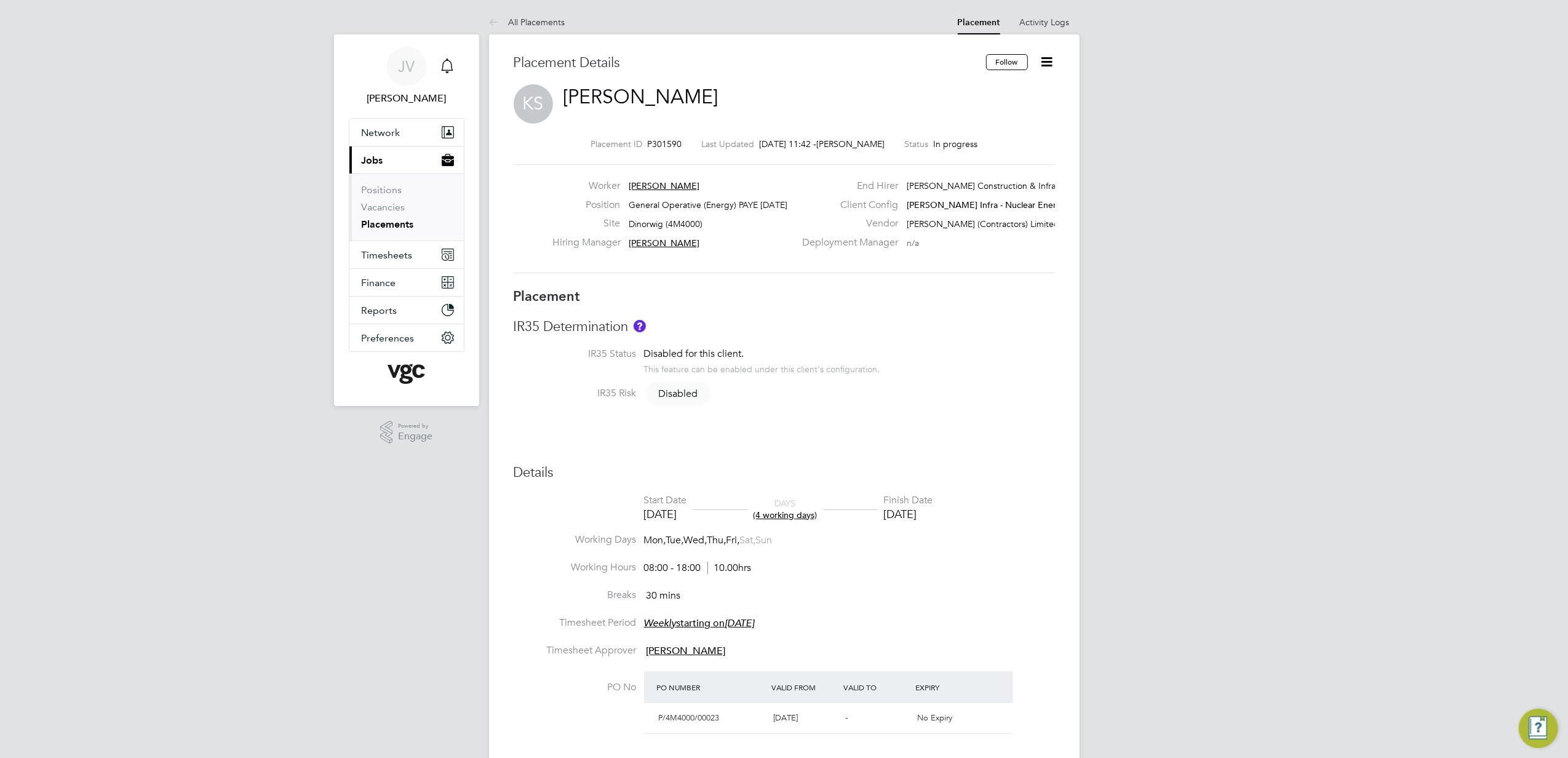
click at [1053, 62] on icon at bounding box center [1048, 62] width 16 height 16
click at [1116, 171] on div "JV Jana Venizelou Notifications Applications: Network Team Members Businesses S…" at bounding box center [784, 634] width 1568 height 1268
